Goal: Transaction & Acquisition: Purchase product/service

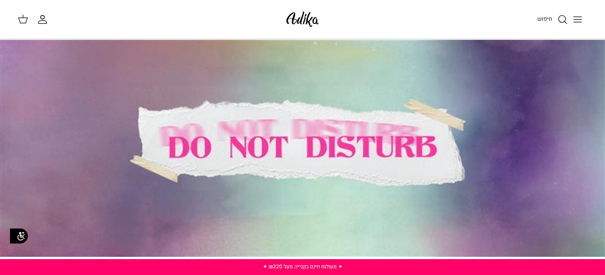
click at [575, 15] on icon "Toggle menu" at bounding box center [577, 19] width 11 height 11
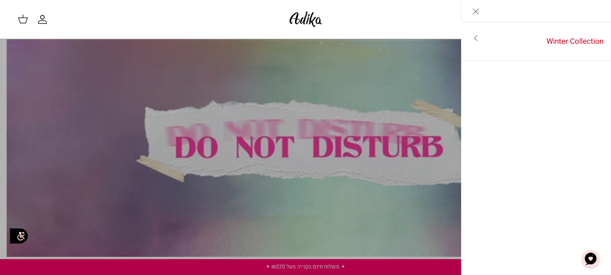
click at [478, 39] on icon "Toggle menu" at bounding box center [476, 38] width 11 height 11
click at [573, 37] on link "לכל הפריטים" at bounding box center [536, 39] width 141 height 22
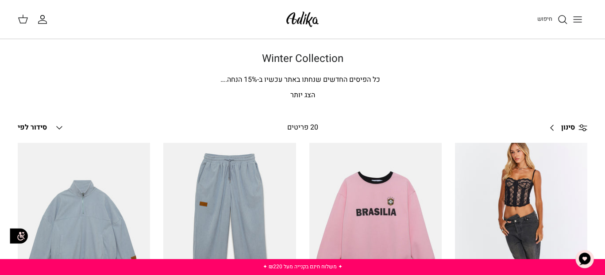
click at [576, 15] on icon "Toggle menu" at bounding box center [577, 19] width 11 height 11
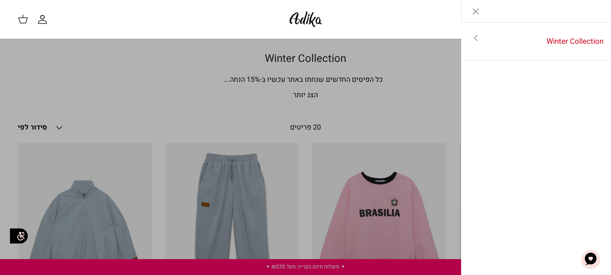
click at [476, 37] on icon "Toggle menu" at bounding box center [476, 38] width 11 height 11
click at [566, 38] on link "לכל הפריטים" at bounding box center [536, 39] width 141 height 22
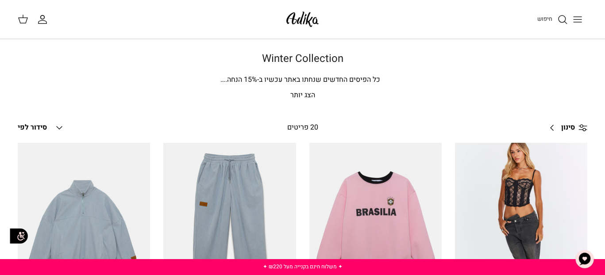
click at [299, 19] on img at bounding box center [303, 19] width 38 height 21
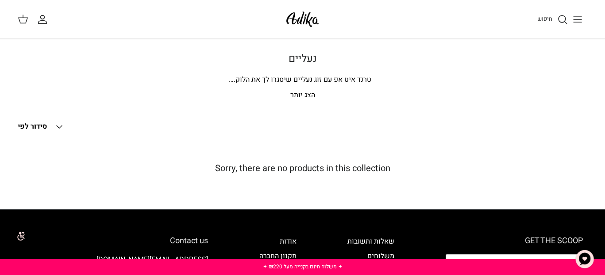
click at [292, 92] on p "הצג יותר" at bounding box center [302, 96] width 569 height 12
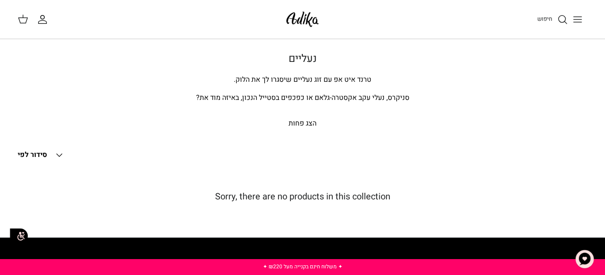
click at [58, 152] on icon "Down" at bounding box center [59, 155] width 11 height 11
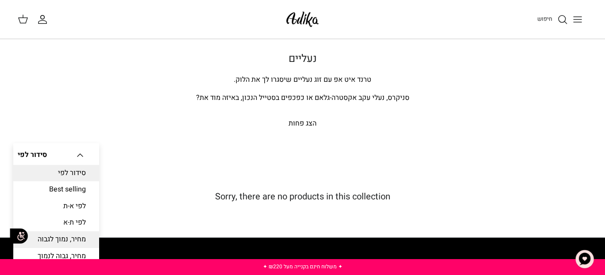
click at [63, 238] on link "מחיר, נמוך לגבוה" at bounding box center [56, 239] width 86 height 17
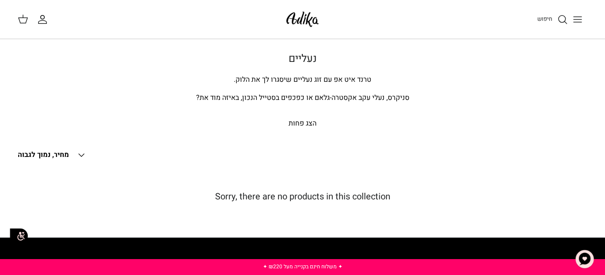
click at [576, 17] on icon "Toggle menu" at bounding box center [577, 19] width 11 height 11
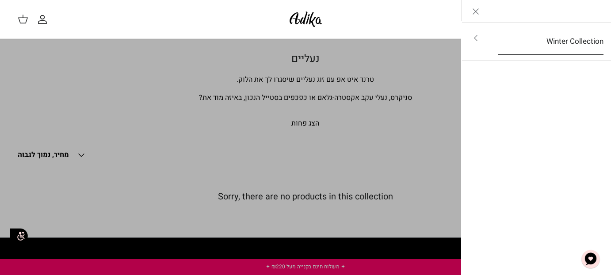
click at [574, 40] on link "Winter Collection" at bounding box center [551, 41] width 122 height 27
click at [574, 39] on link "לכל הפריטים" at bounding box center [536, 39] width 141 height 22
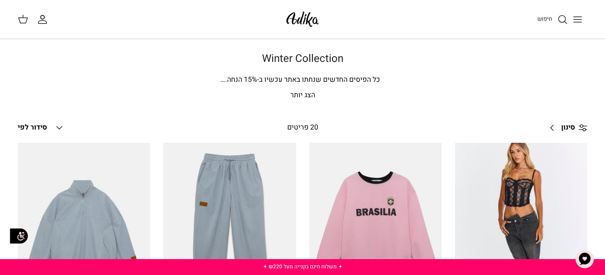
click at [564, 129] on span "סינון" at bounding box center [568, 128] width 14 height 12
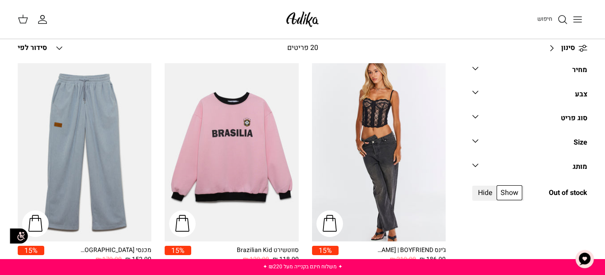
scroll to position [133, 0]
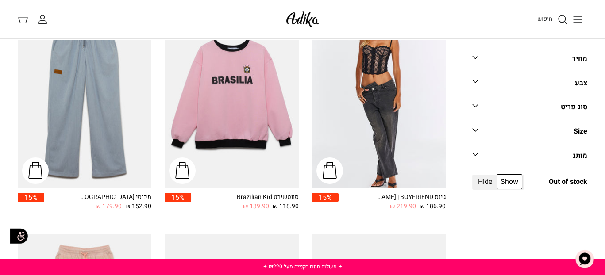
click at [476, 106] on icon "Down" at bounding box center [475, 106] width 11 height 11
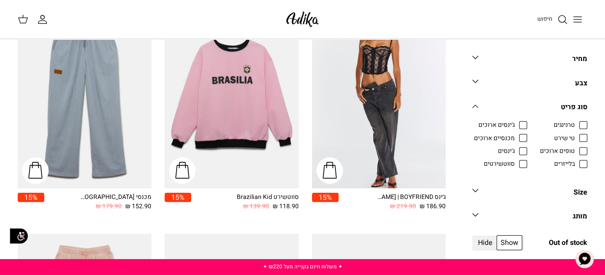
click at [476, 106] on icon "Down" at bounding box center [475, 106] width 11 height 11
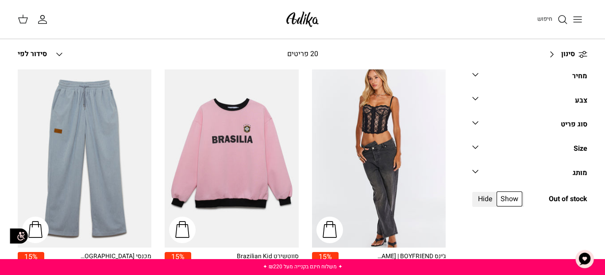
scroll to position [0, 0]
